Goal: Task Accomplishment & Management: Manage account settings

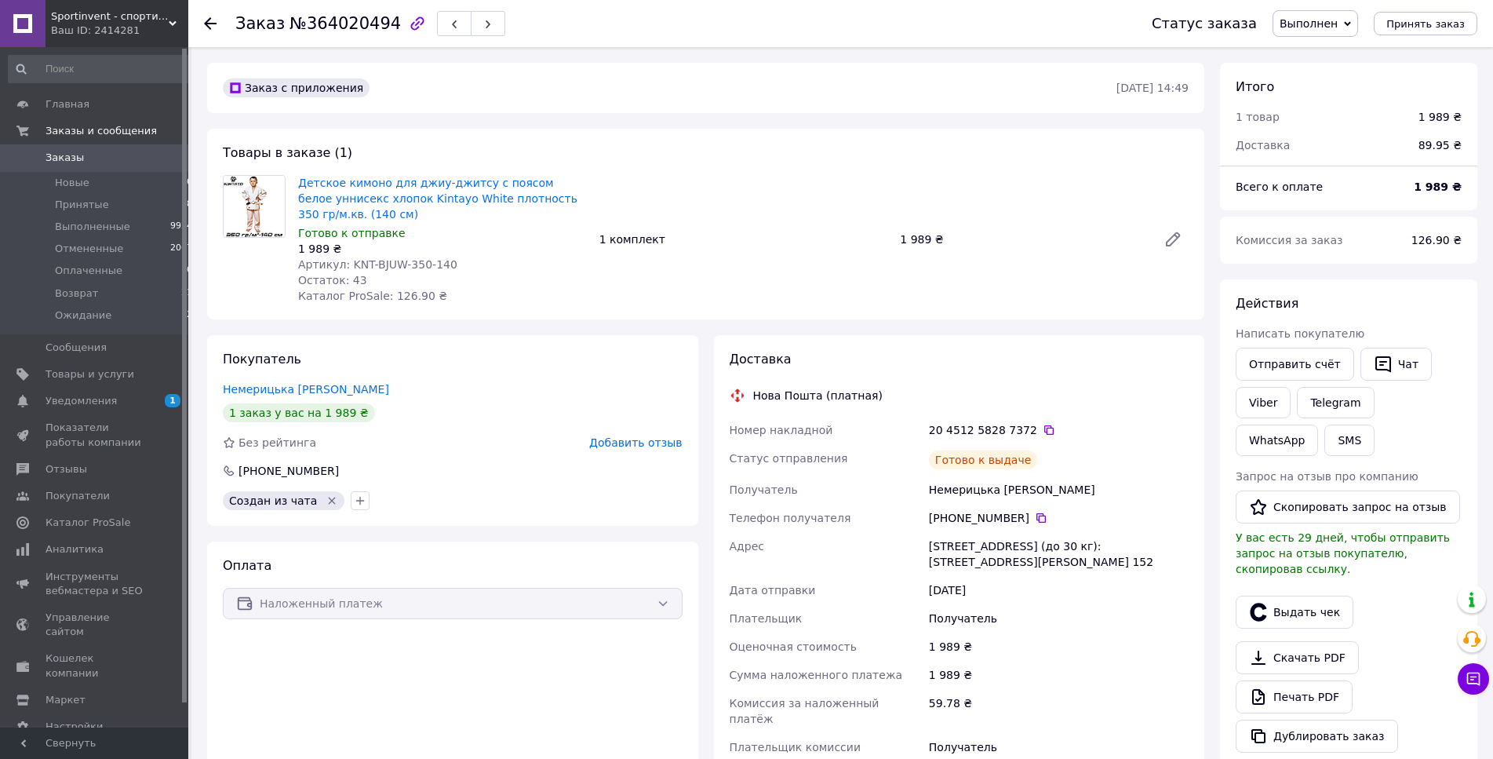
click at [1141, 448] on div "Готово к выдаче" at bounding box center [1059, 459] width 266 height 31
click at [1282, 605] on button "Выдать чек" at bounding box center [1294, 611] width 118 height 33
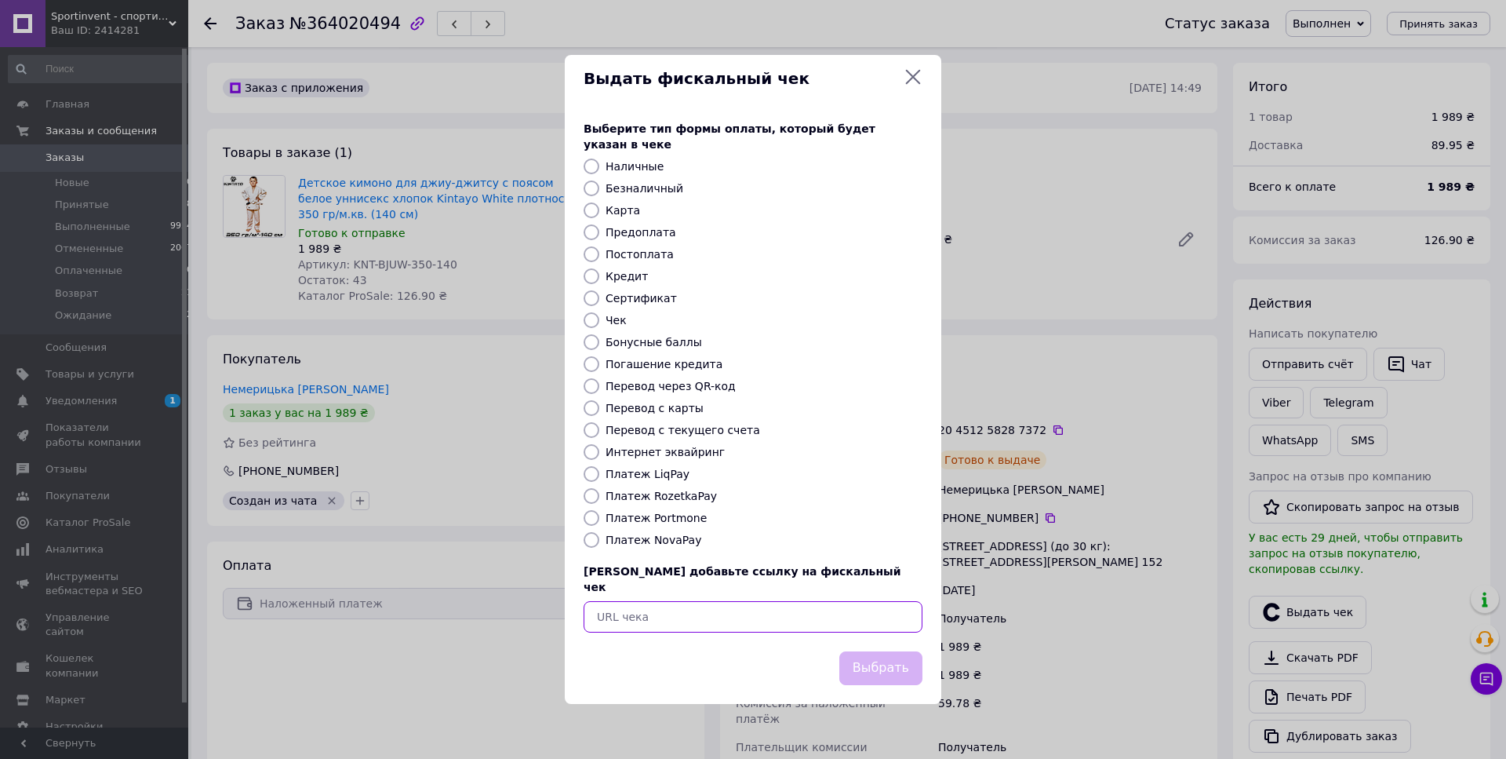
click at [836, 603] on input "text" at bounding box center [753, 616] width 339 height 31
paste input "[URL][DOMAIN_NAME]"
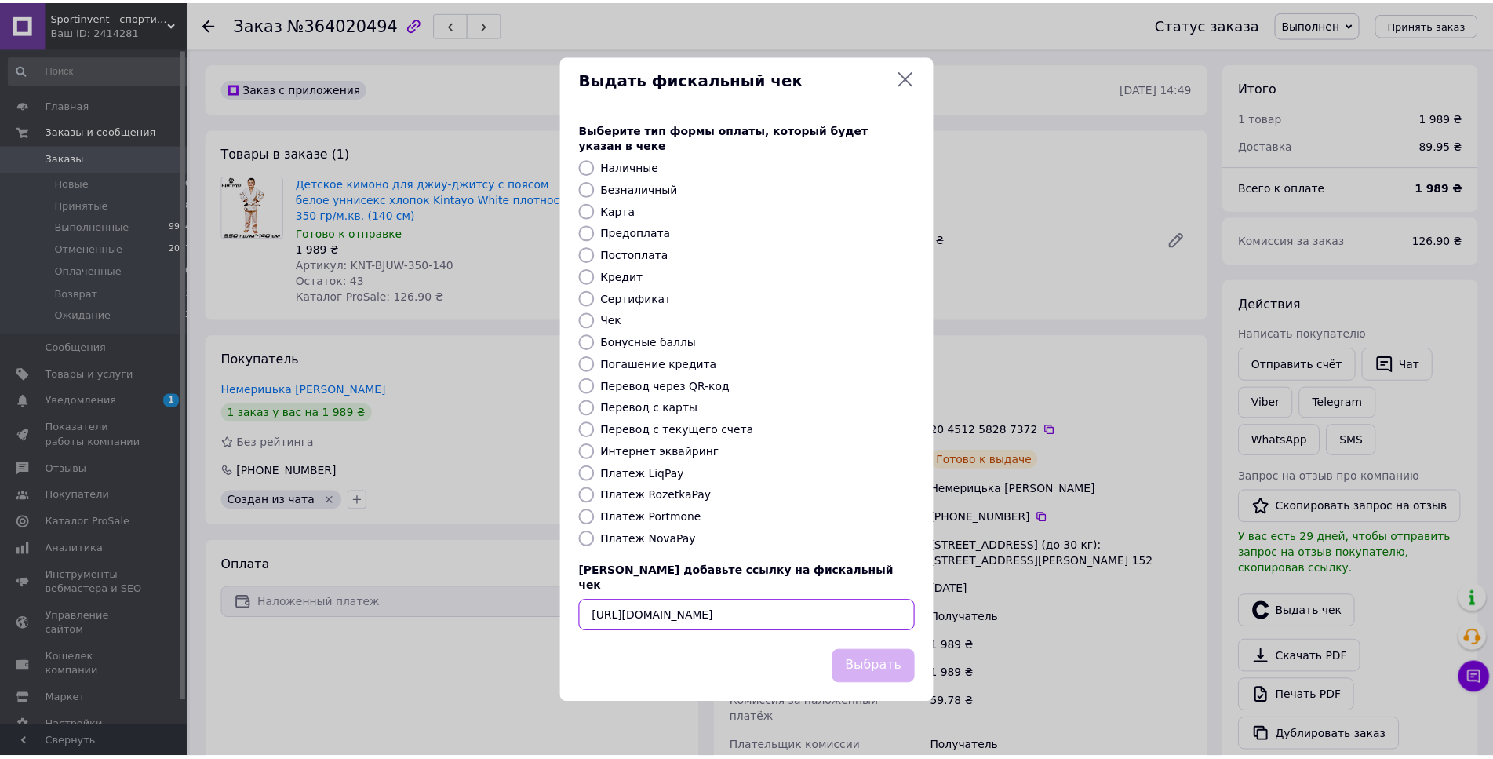
scroll to position [0, 19]
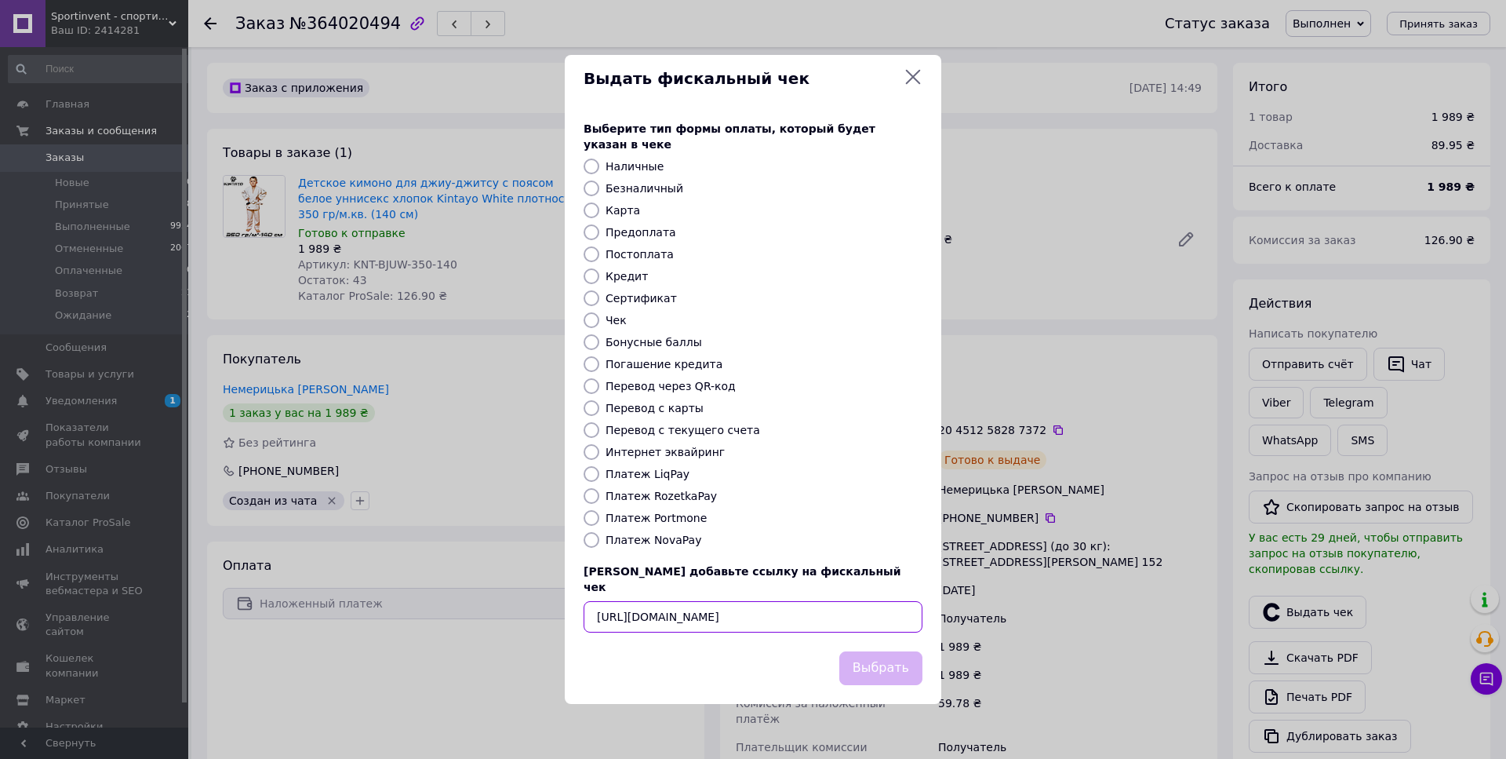
type input "[URL][DOMAIN_NAME]"
click at [876, 651] on button "Выбрать" at bounding box center [880, 668] width 83 height 34
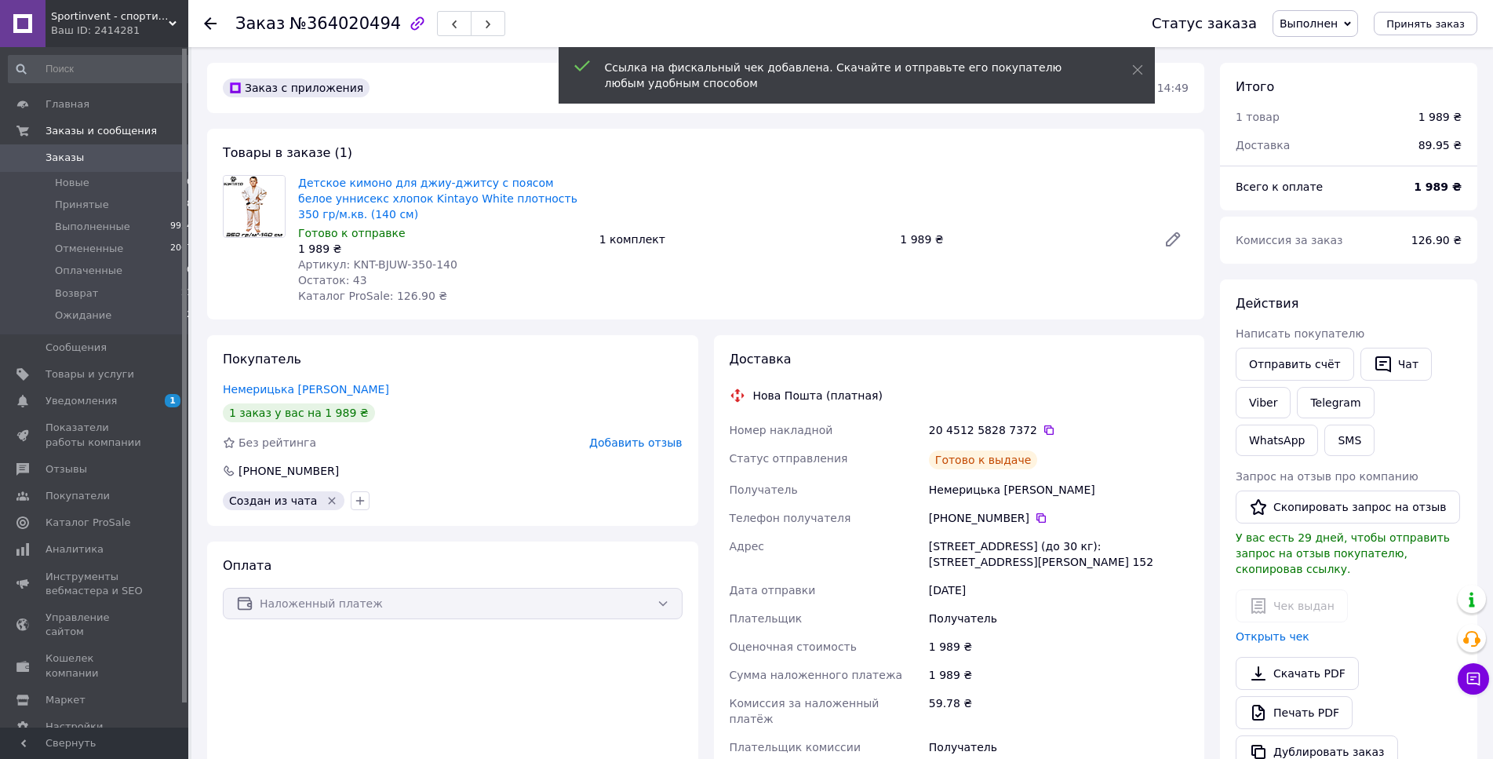
click at [661, 444] on span "Добавить отзыв" at bounding box center [635, 442] width 93 height 13
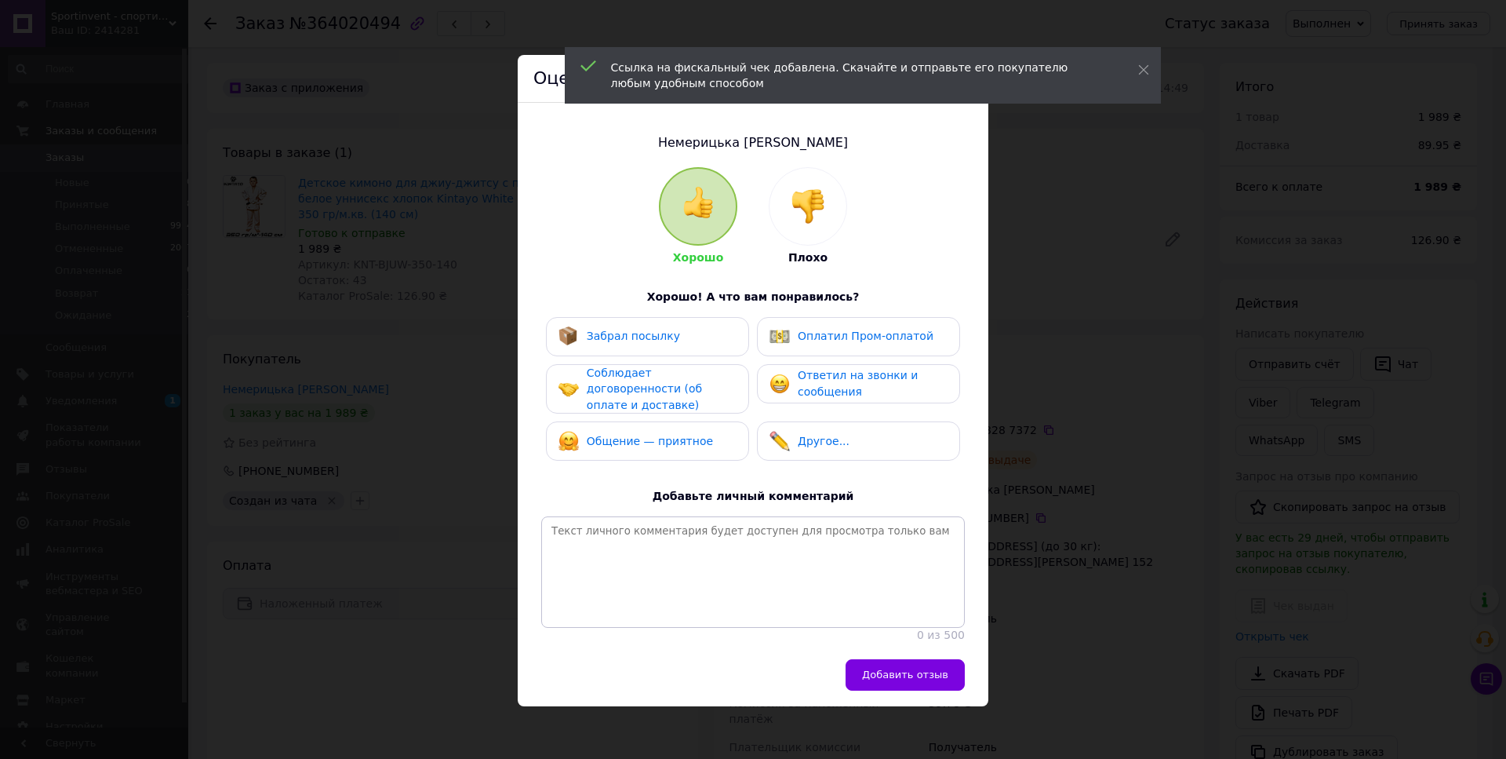
click at [828, 388] on span "Ответил на звонки и сообщения" at bounding box center [858, 383] width 120 height 29
drag, startPoint x: 692, startPoint y: 373, endPoint x: 692, endPoint y: 352, distance: 20.4
click at [690, 372] on span "Соблюдает договоренности (об оплате и доставке)" at bounding box center [644, 388] width 115 height 45
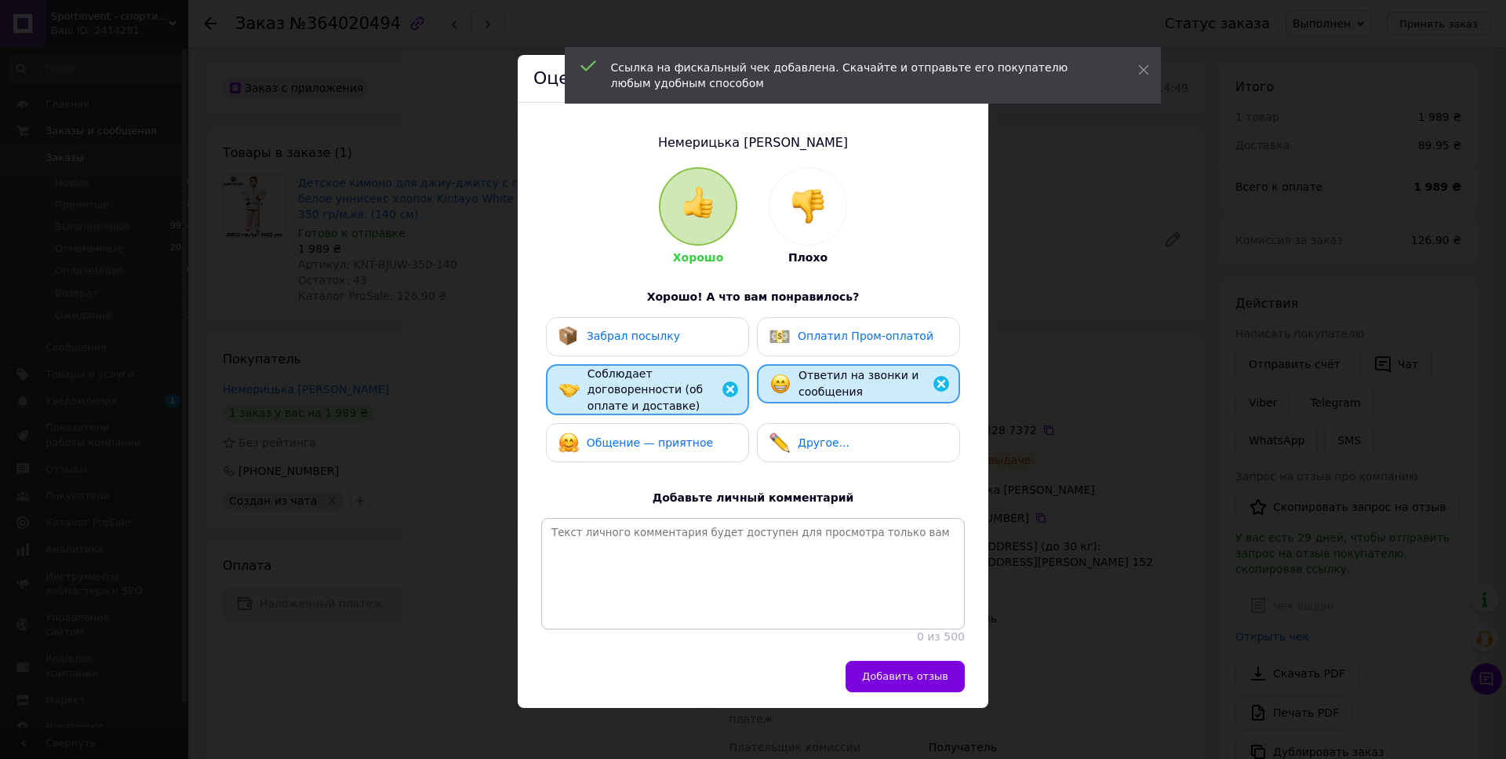
click at [679, 331] on div "Забрал посылку" at bounding box center [648, 336] width 178 height 20
click at [682, 436] on span "Общение — приятное" at bounding box center [650, 442] width 126 height 13
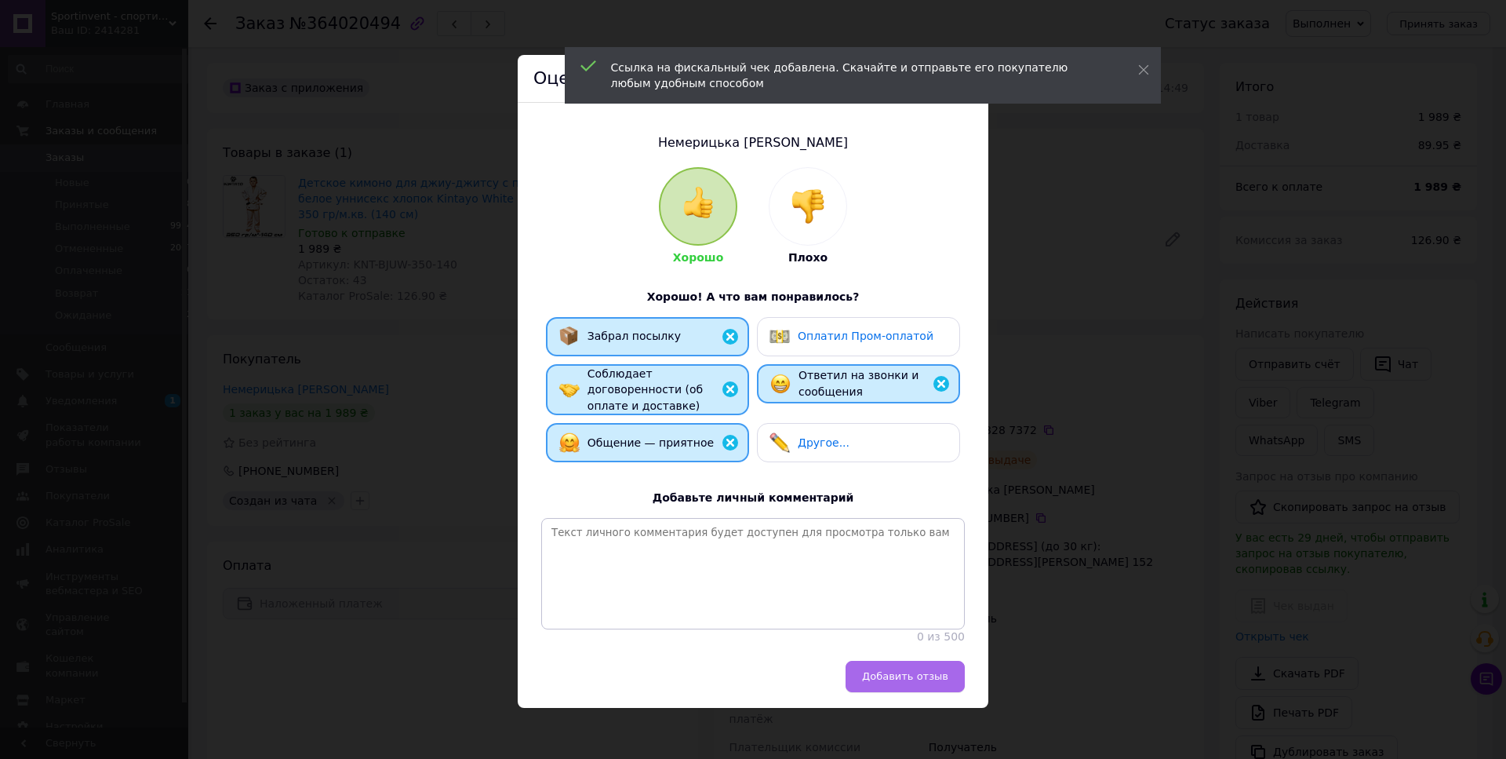
click at [893, 682] on span "Добавить отзыв" at bounding box center [905, 676] width 86 height 12
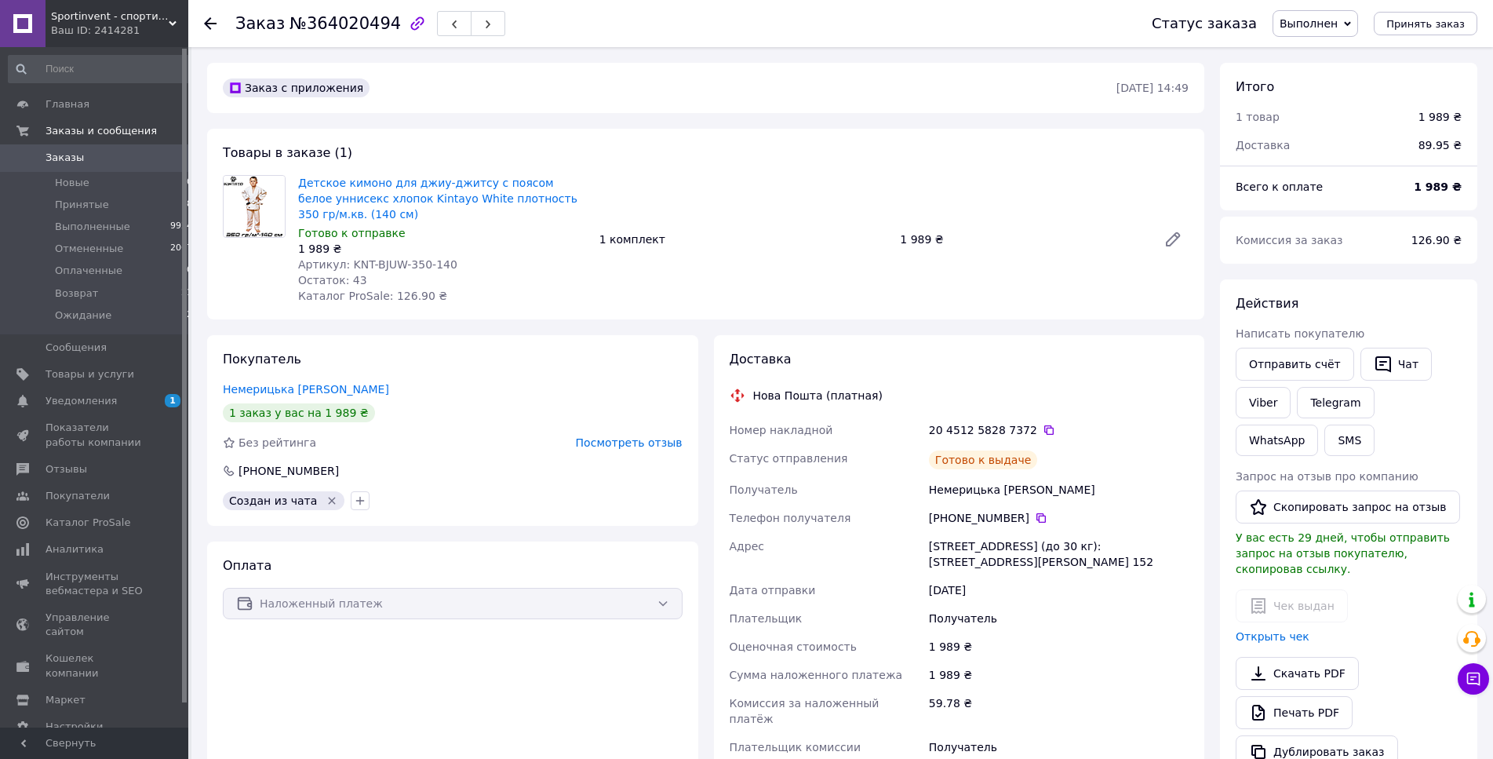
scroll to position [320, 0]
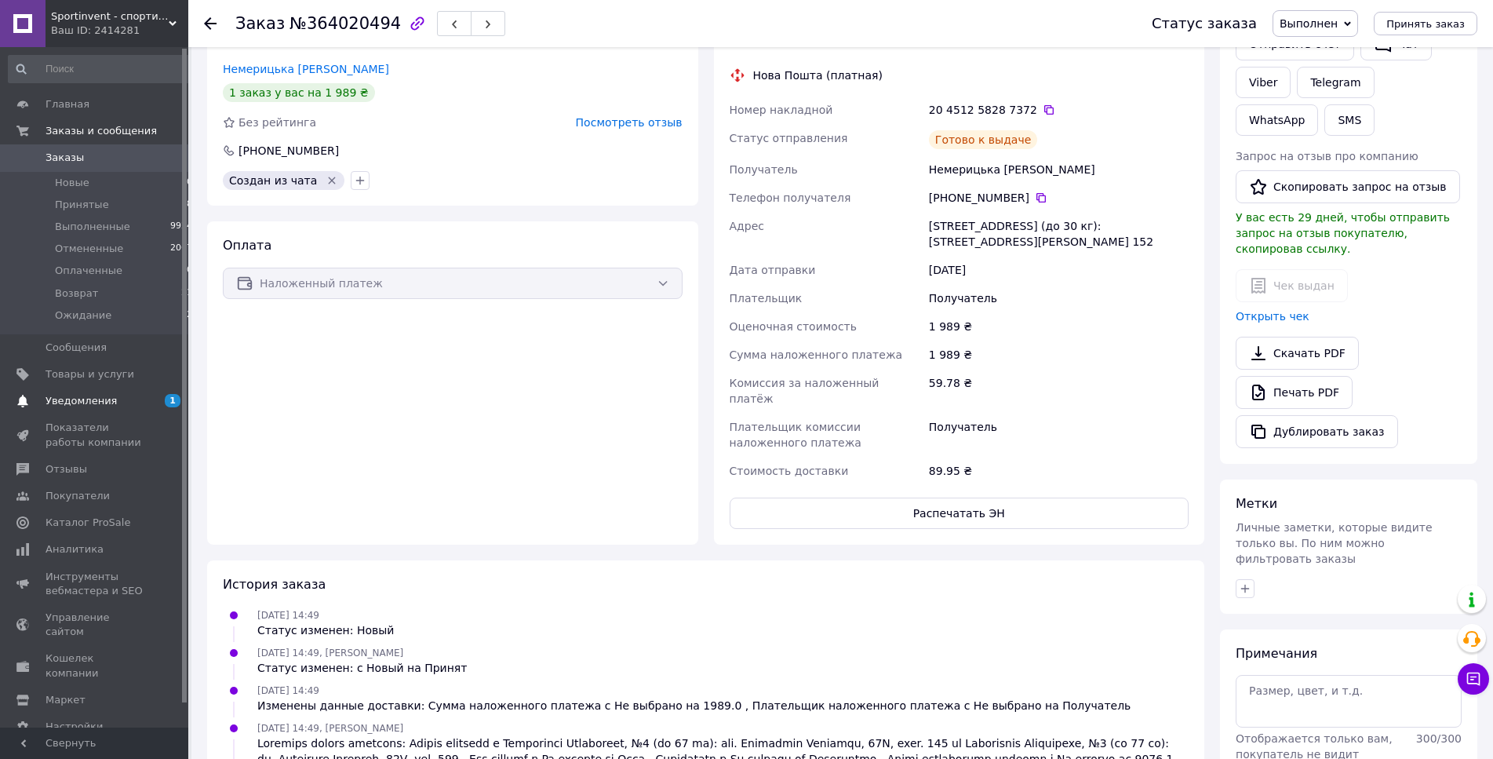
click at [108, 402] on span "Уведомления" at bounding box center [80, 401] width 71 height 14
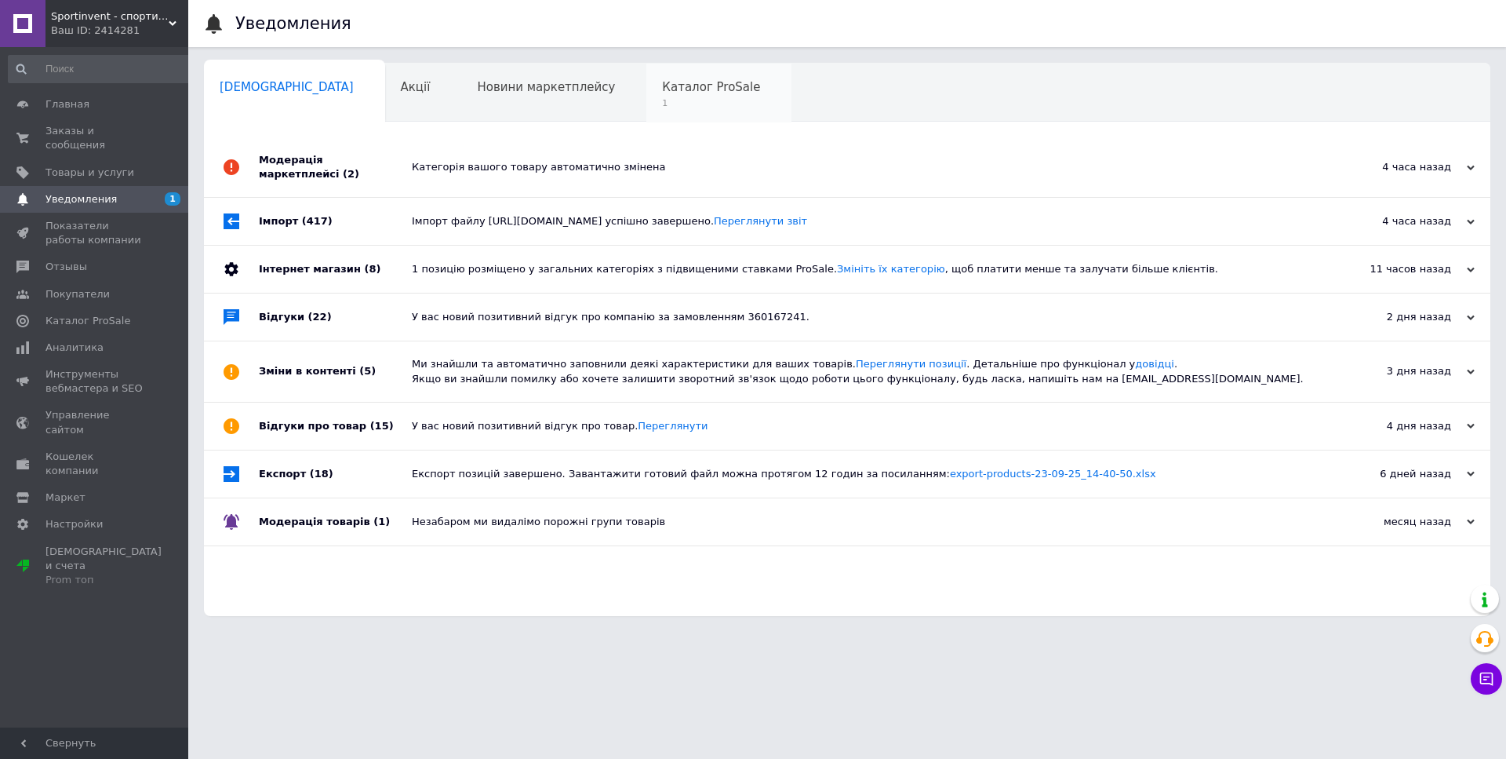
click at [662, 91] on span "Каталог ProSale" at bounding box center [711, 87] width 98 height 14
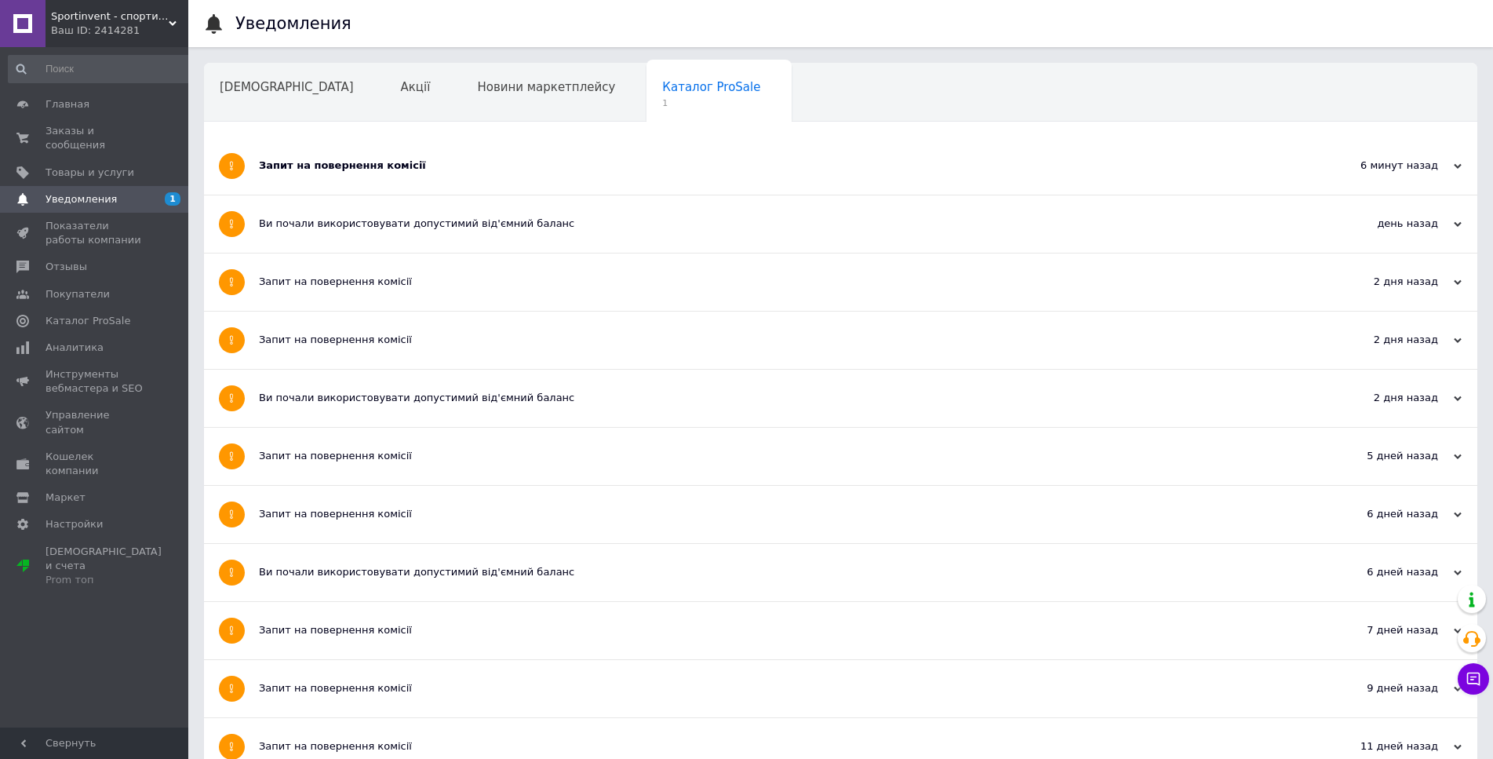
click at [487, 162] on div "Запит на повернення комісії" at bounding box center [782, 165] width 1046 height 14
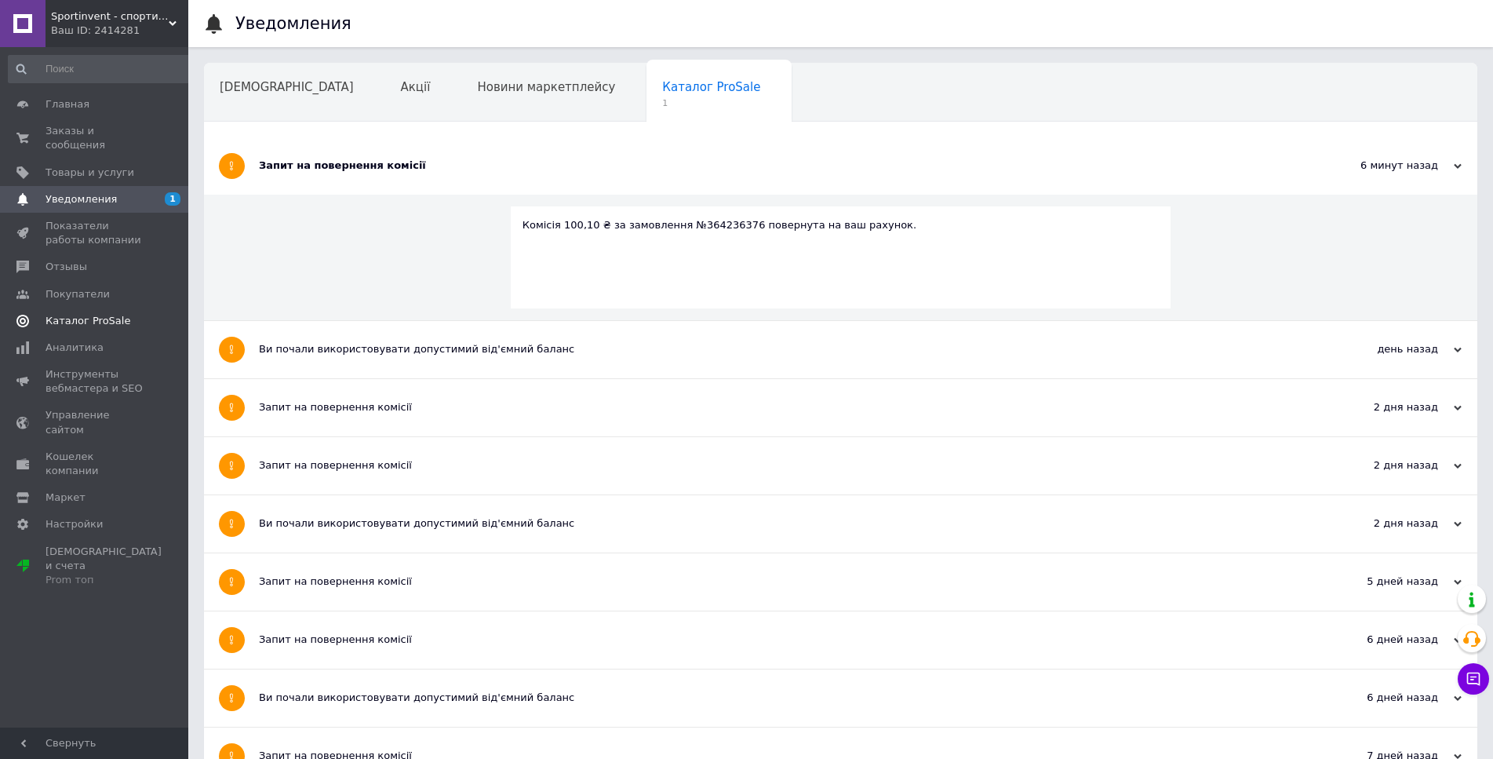
click at [107, 314] on span "Каталог ProSale" at bounding box center [87, 321] width 85 height 14
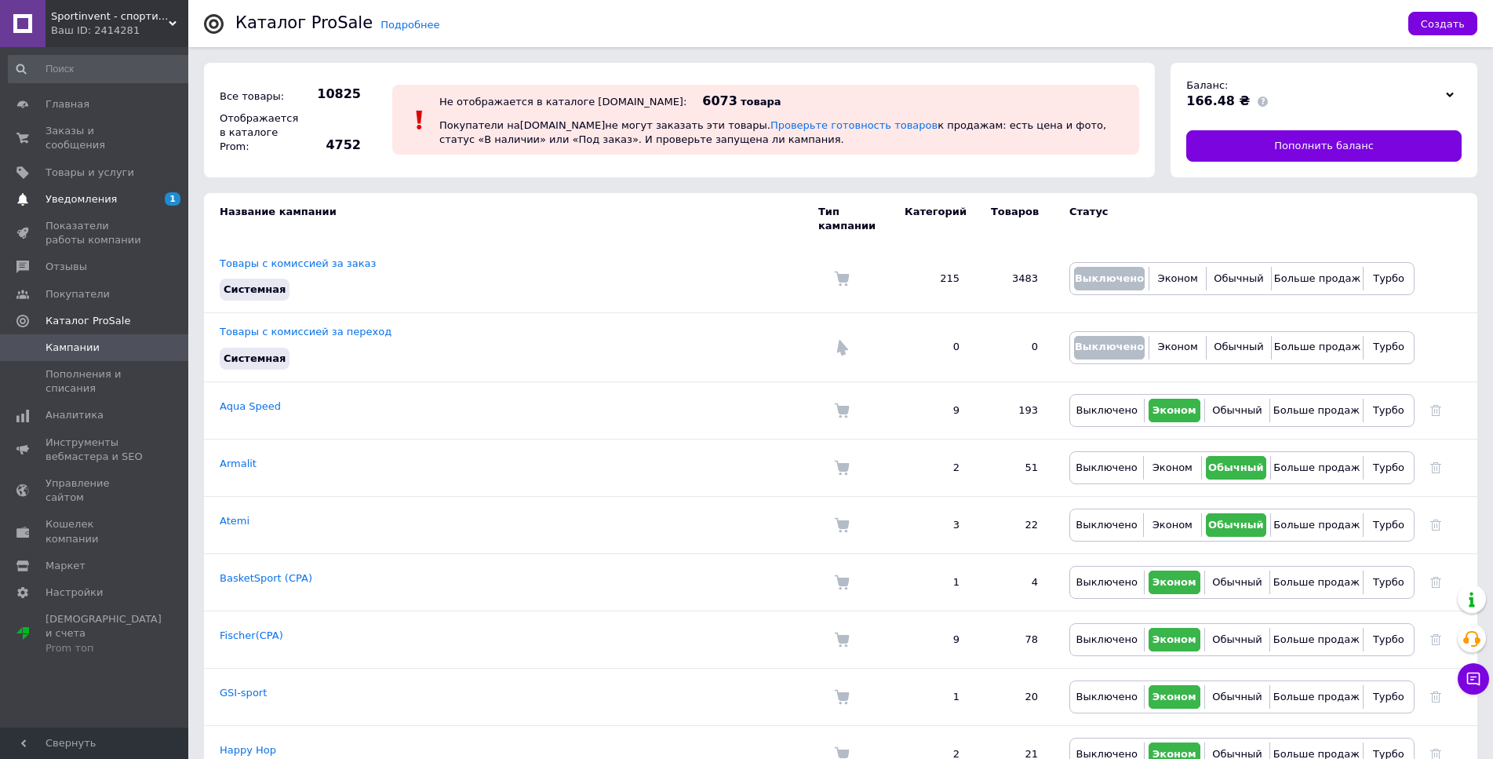
click at [132, 192] on span "Уведомления" at bounding box center [95, 199] width 100 height 14
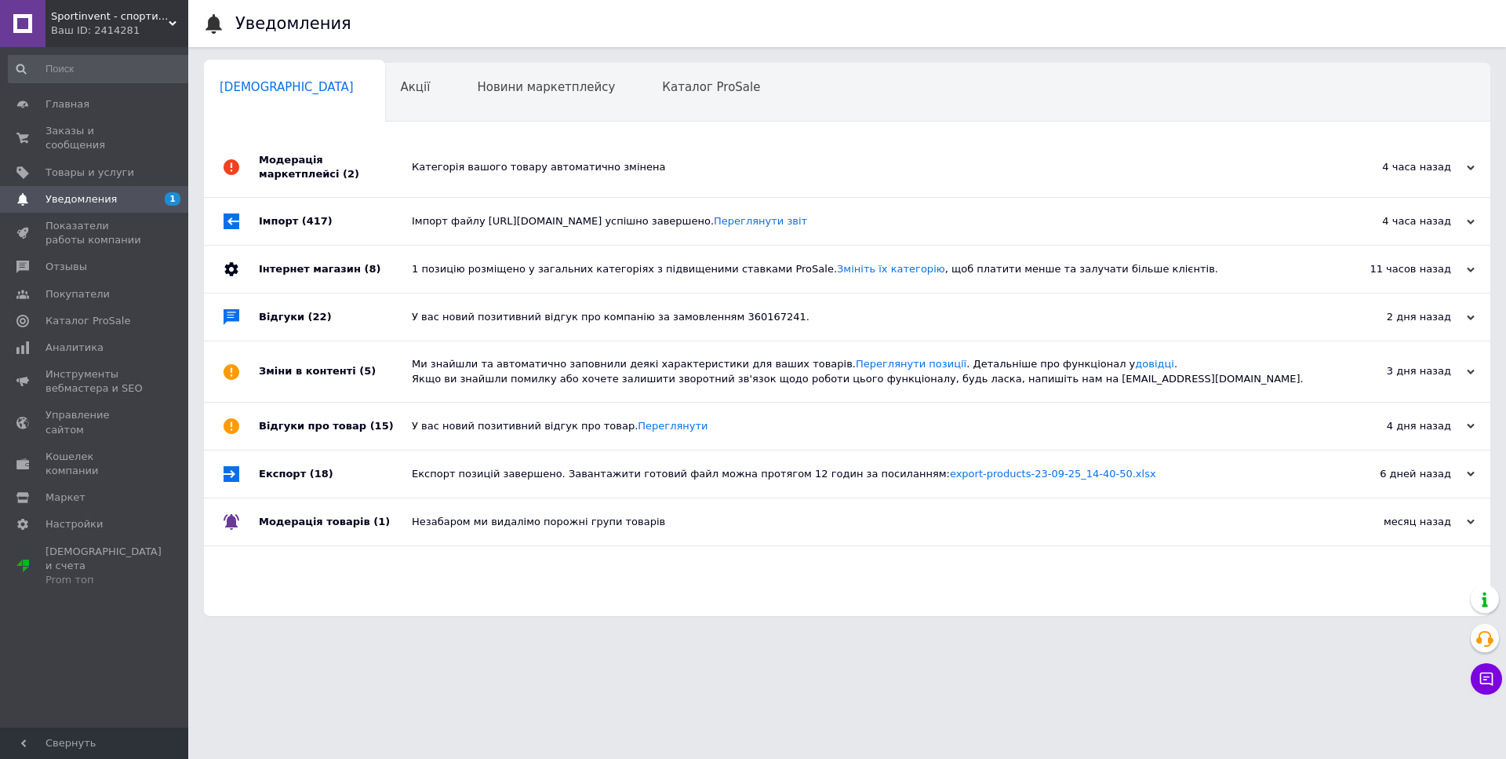
click at [458, 166] on div "Категорія вашого товару автоматично змінена" at bounding box center [865, 167] width 906 height 14
